Goal: Information Seeking & Learning: Learn about a topic

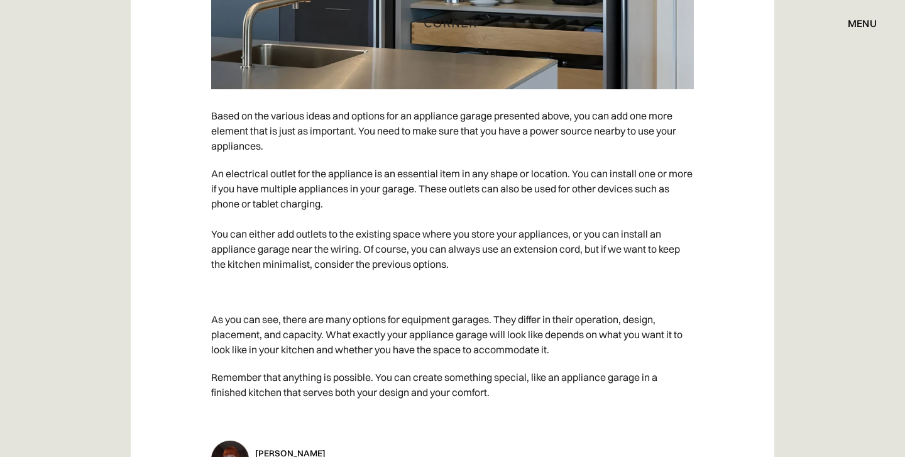
scroll to position [12177, 0]
